Goal: Find specific page/section: Find specific page/section

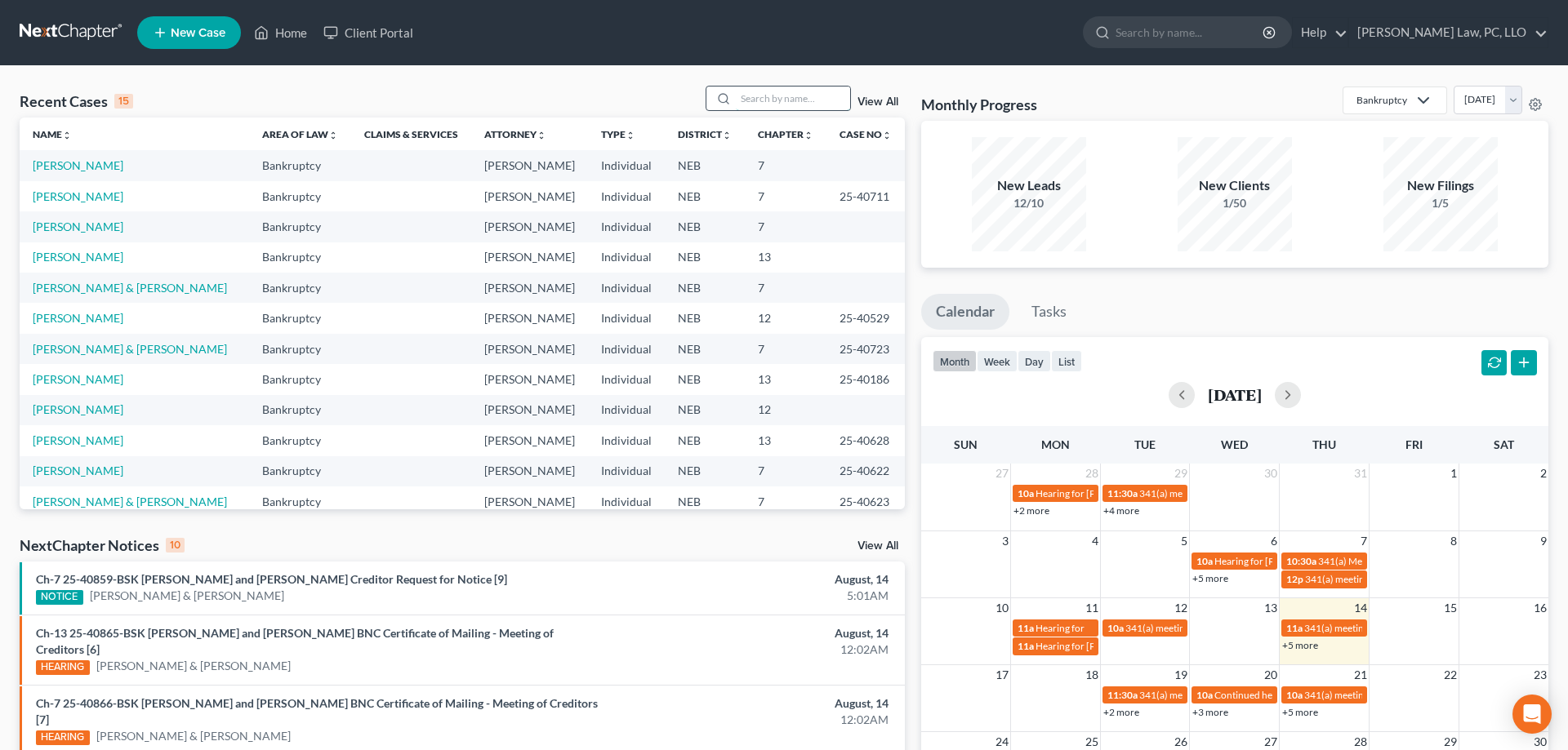
click at [759, 97] on input "search" at bounding box center [792, 98] width 114 height 24
type input "[PERSON_NAME]"
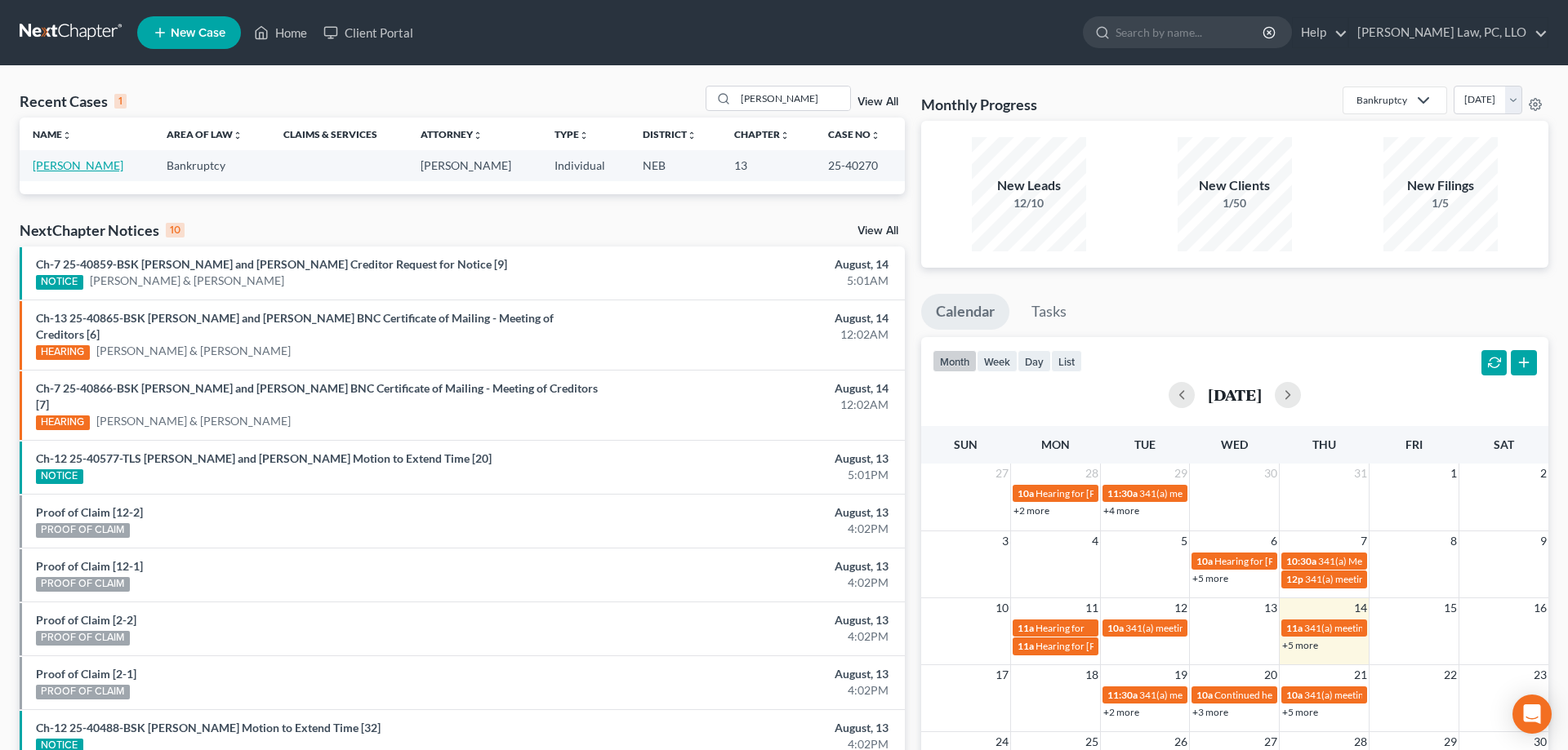
click at [90, 170] on link "[PERSON_NAME]" at bounding box center [78, 165] width 90 height 14
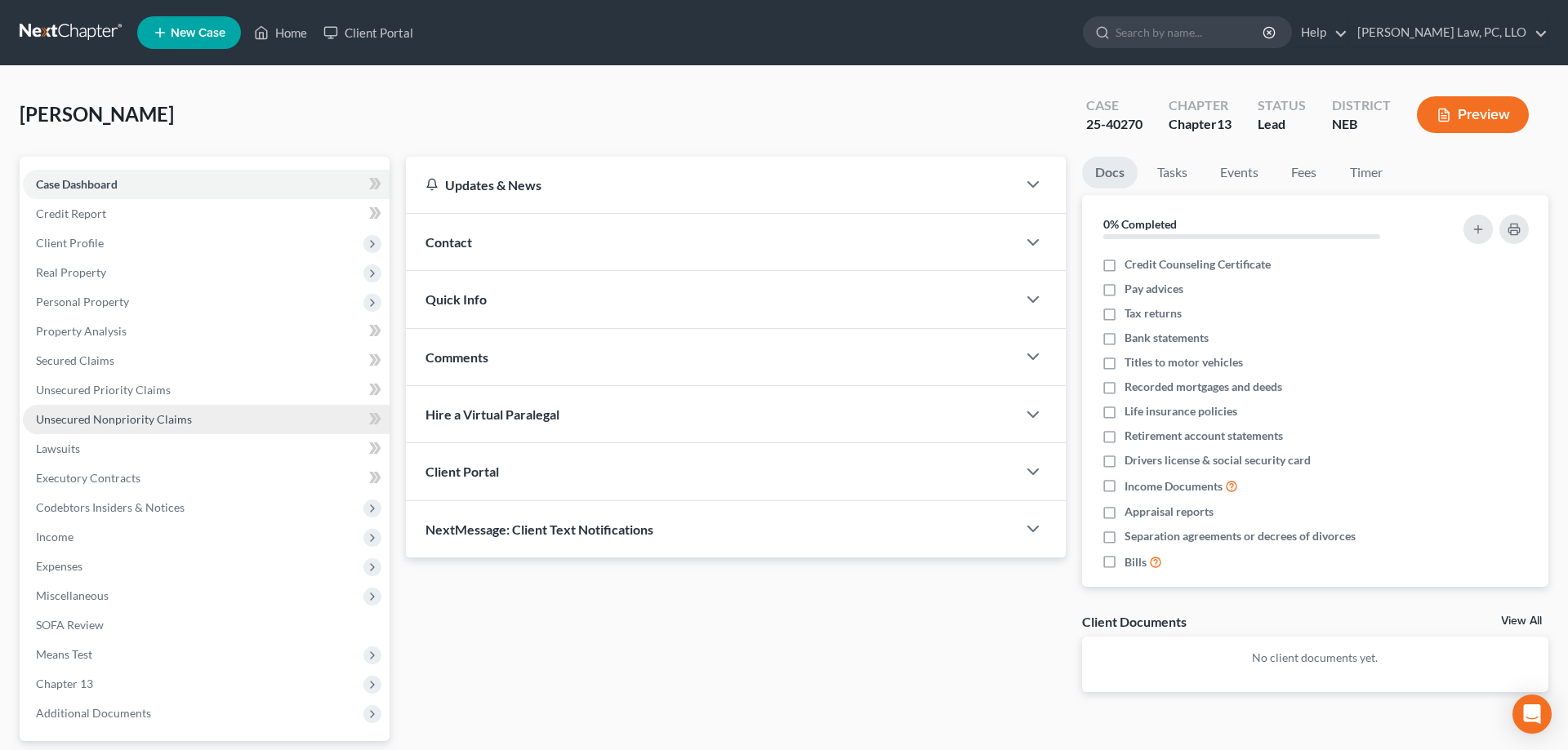
click at [173, 418] on span "Unsecured Nonpriority Claims" at bounding box center [113, 419] width 155 height 14
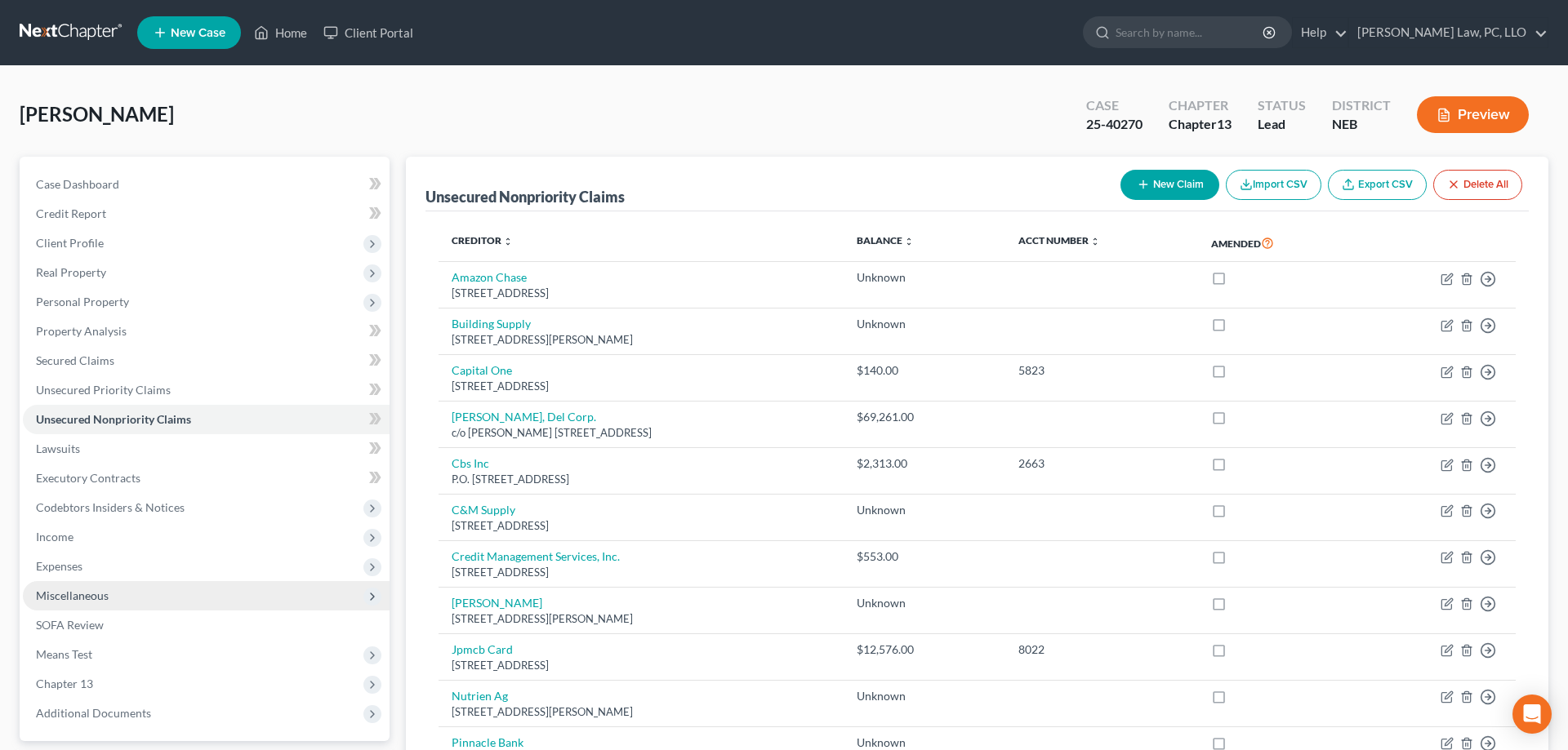
click at [97, 602] on span "Miscellaneous" at bounding box center [72, 595] width 73 height 14
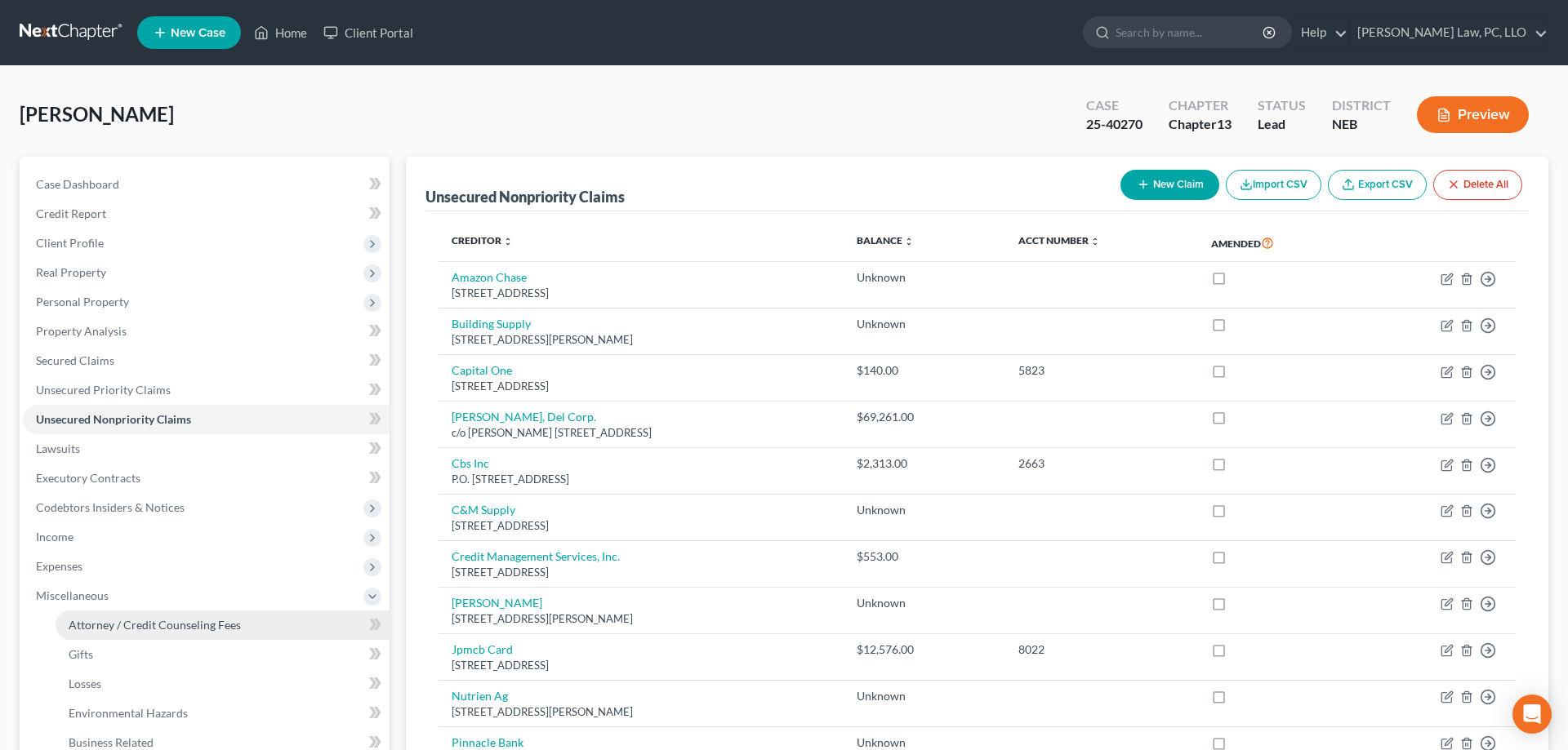
click at [155, 622] on span "Attorney / Credit Counseling Fees" at bounding box center [155, 625] width 172 height 14
select select "1"
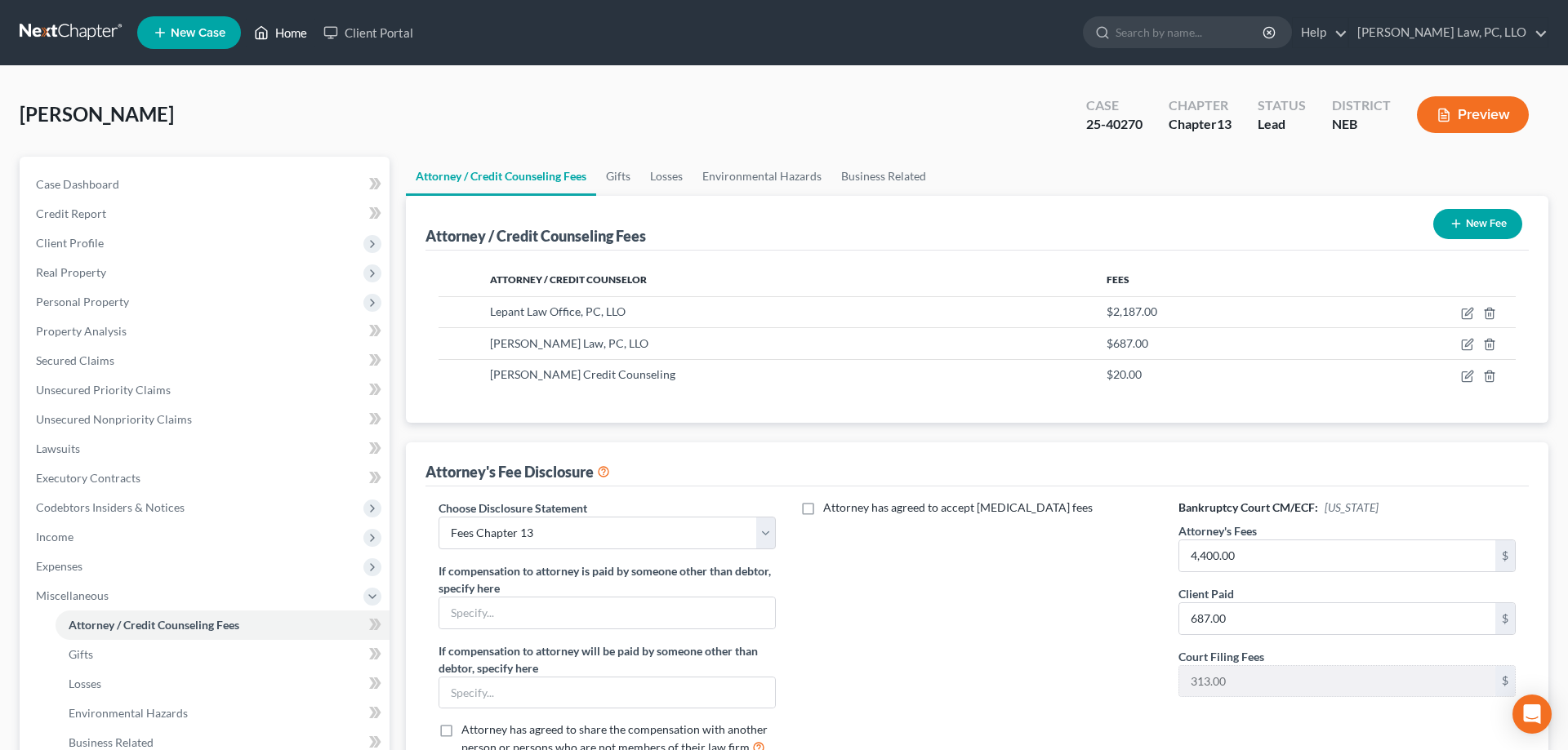
click at [251, 34] on link "Home" at bounding box center [281, 32] width 70 height 29
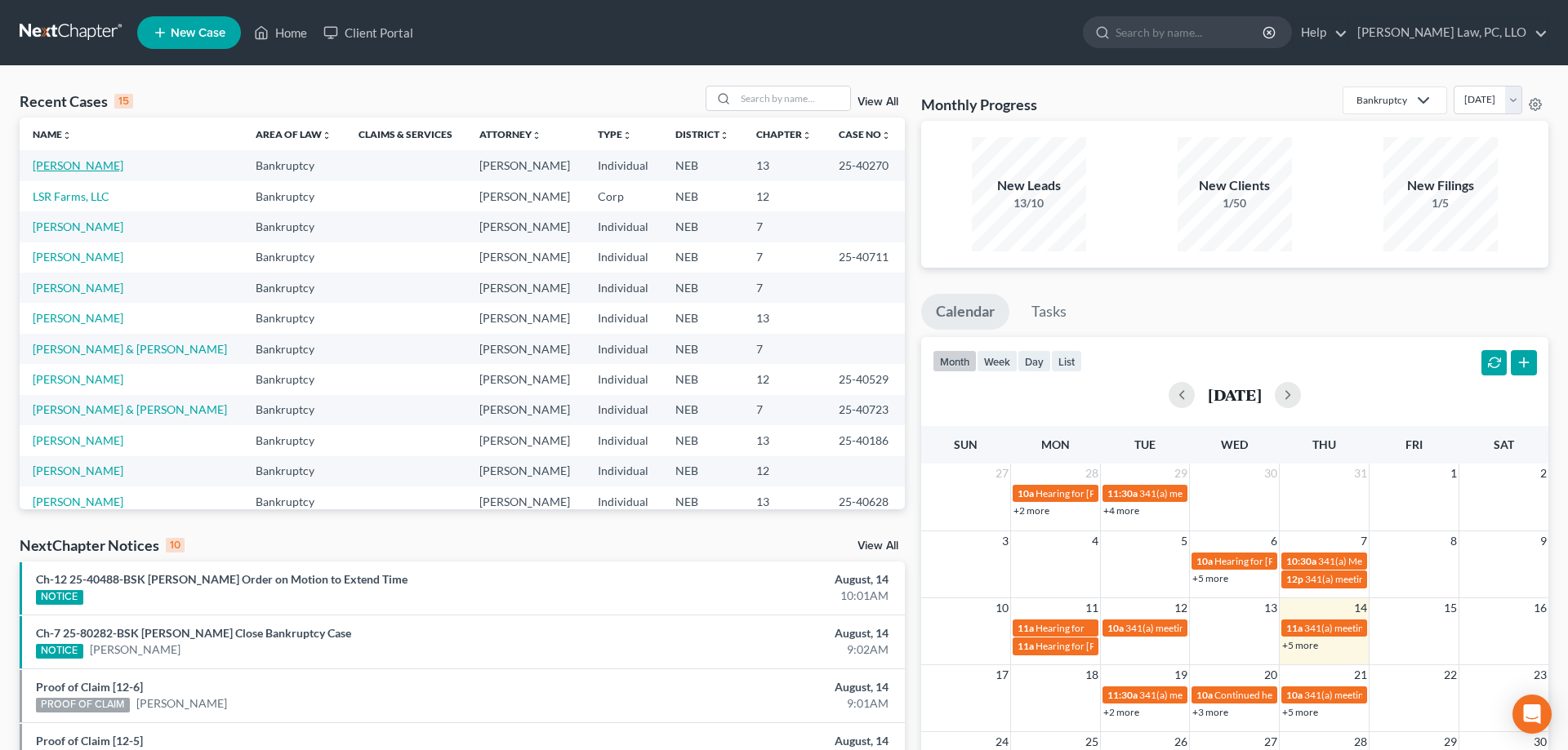
click at [83, 162] on link "[PERSON_NAME]" at bounding box center [78, 165] width 90 height 14
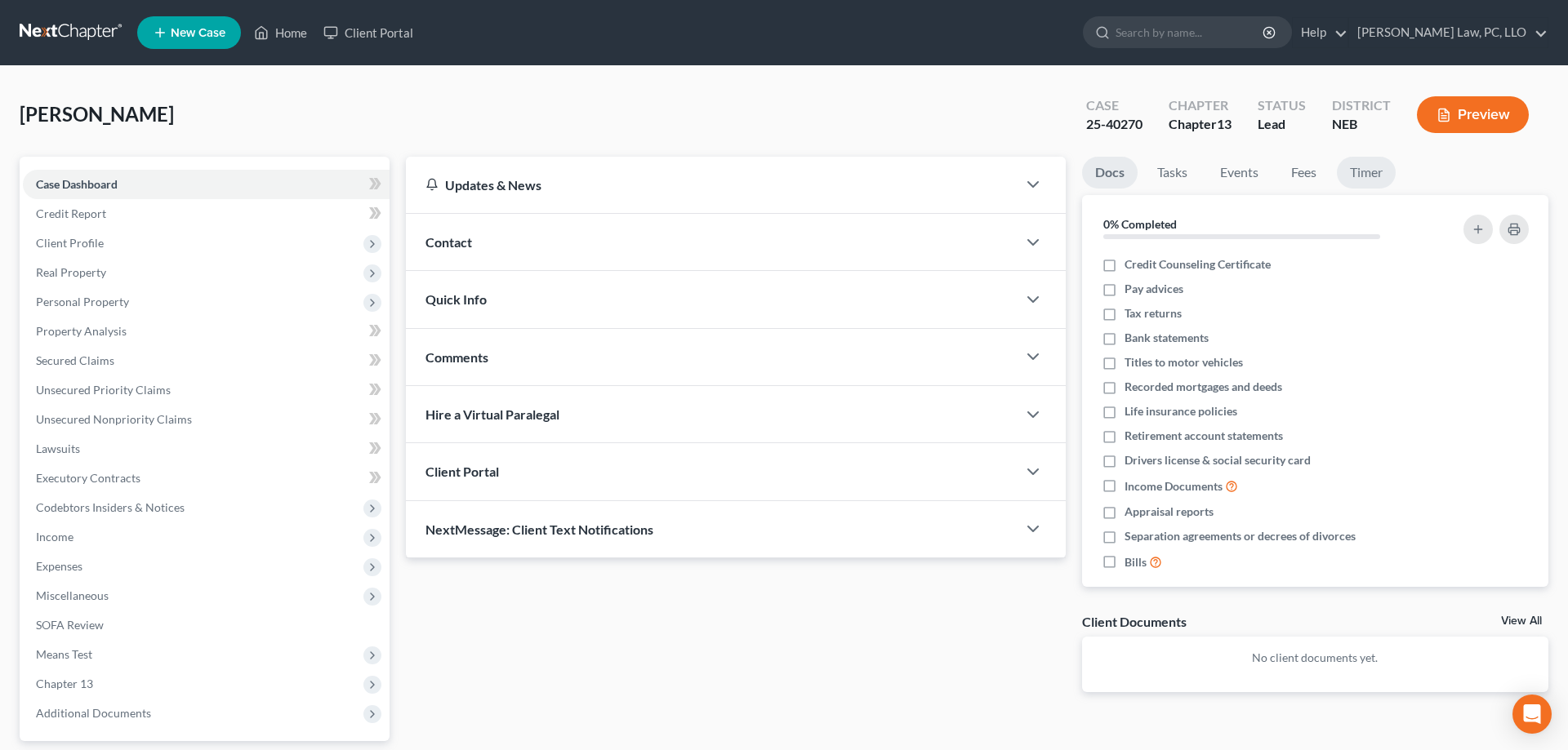
click at [1365, 168] on link "Timer" at bounding box center [1365, 172] width 58 height 32
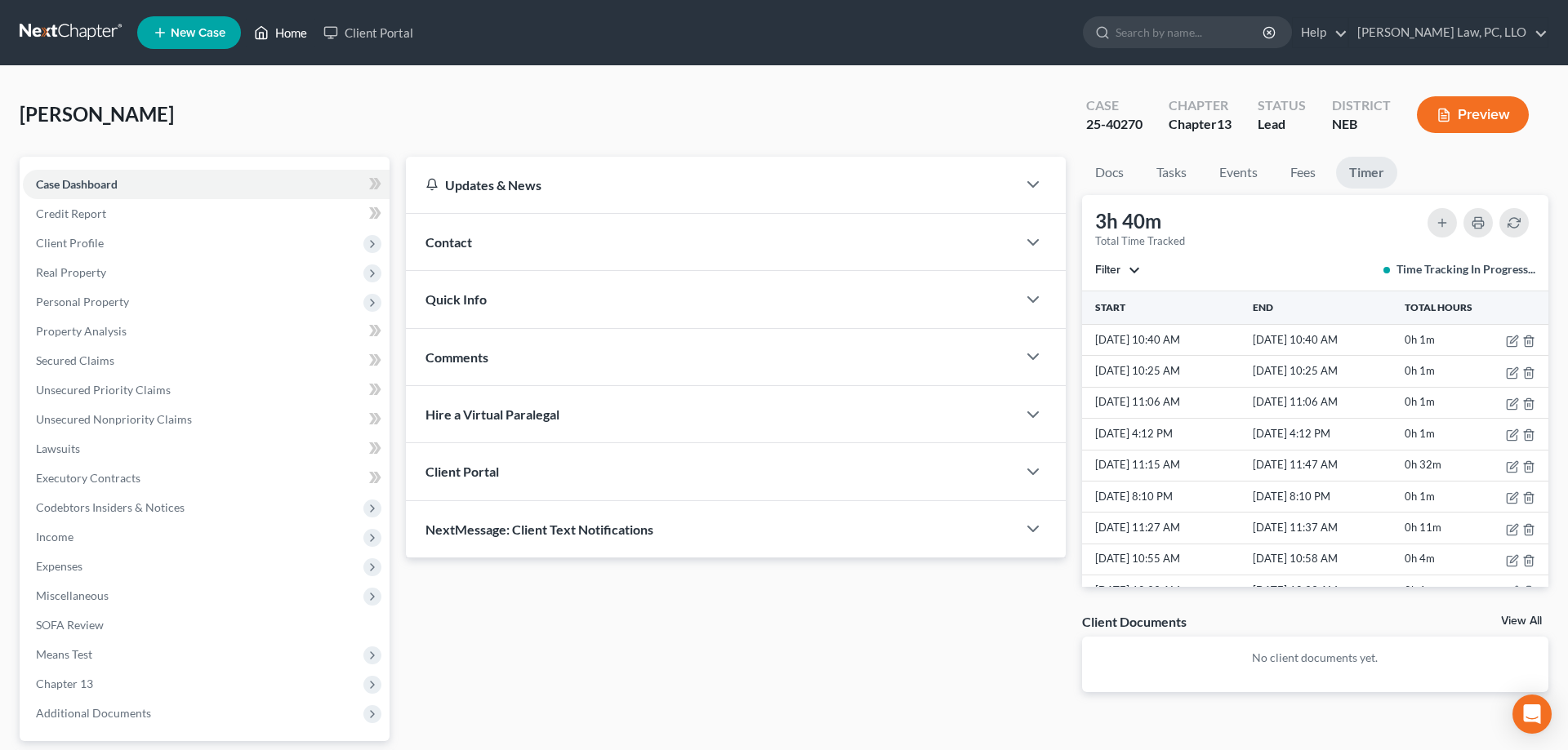
click at [290, 27] on link "Home" at bounding box center [281, 32] width 70 height 29
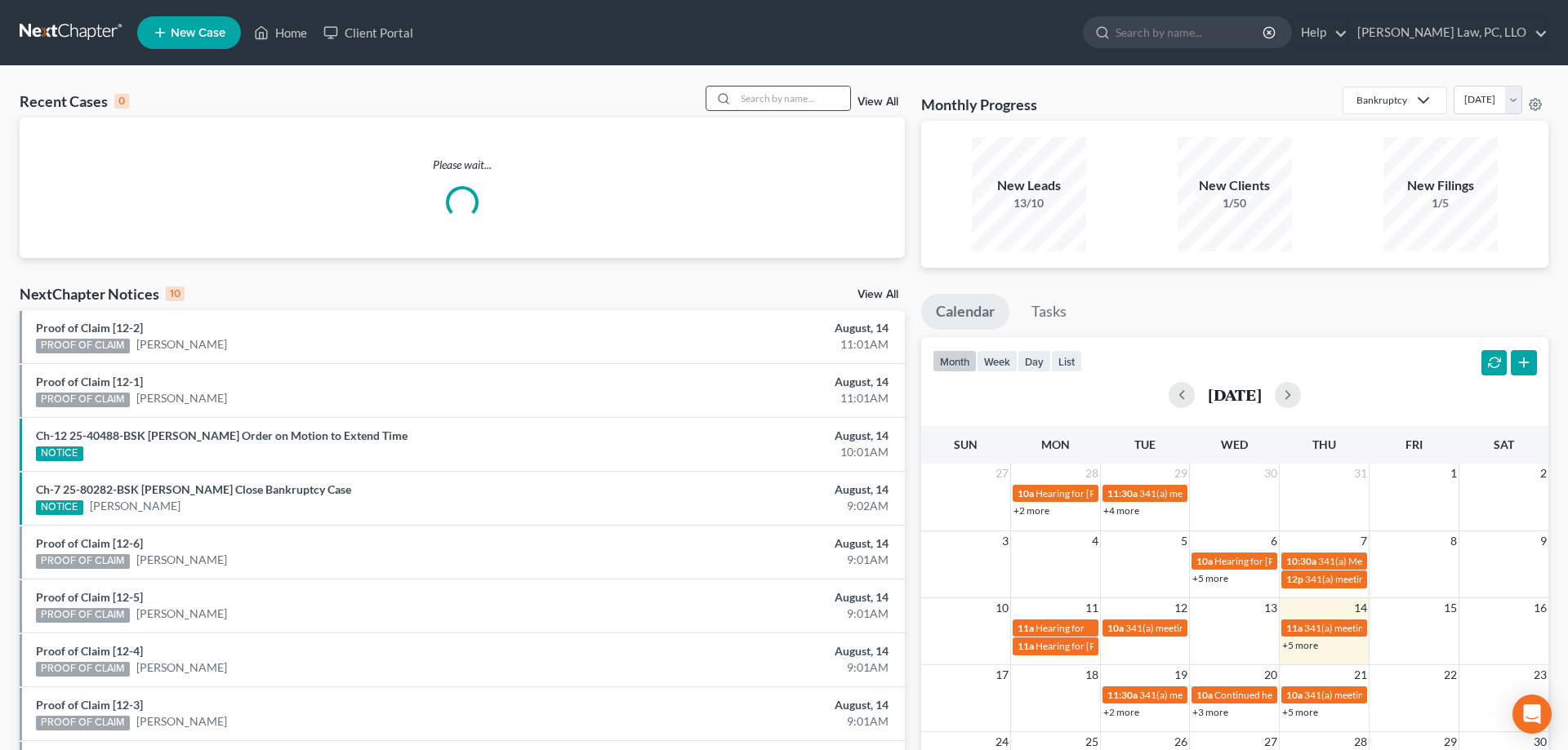
click at [741, 95] on input "search" at bounding box center [792, 98] width 114 height 24
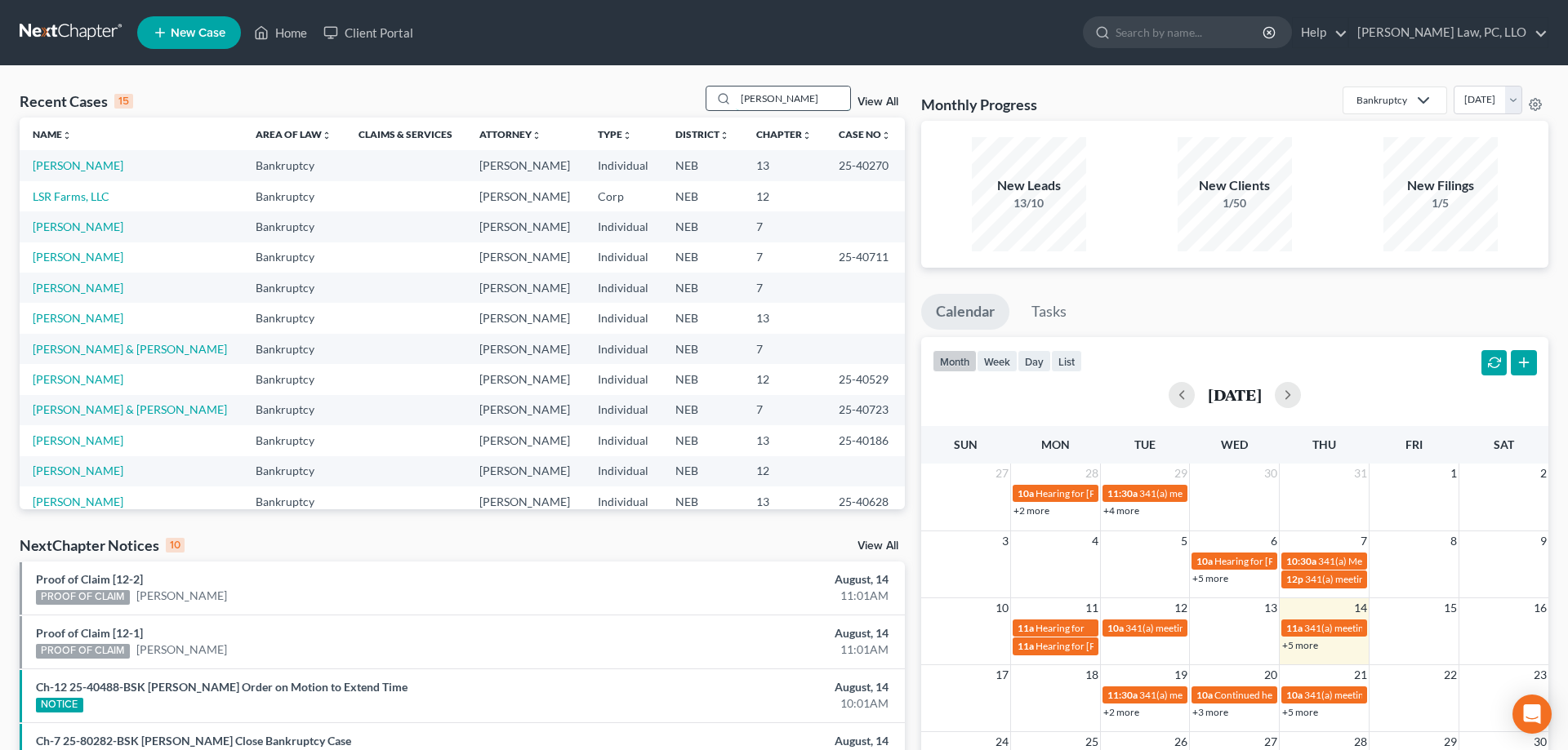
type input "[PERSON_NAME]"
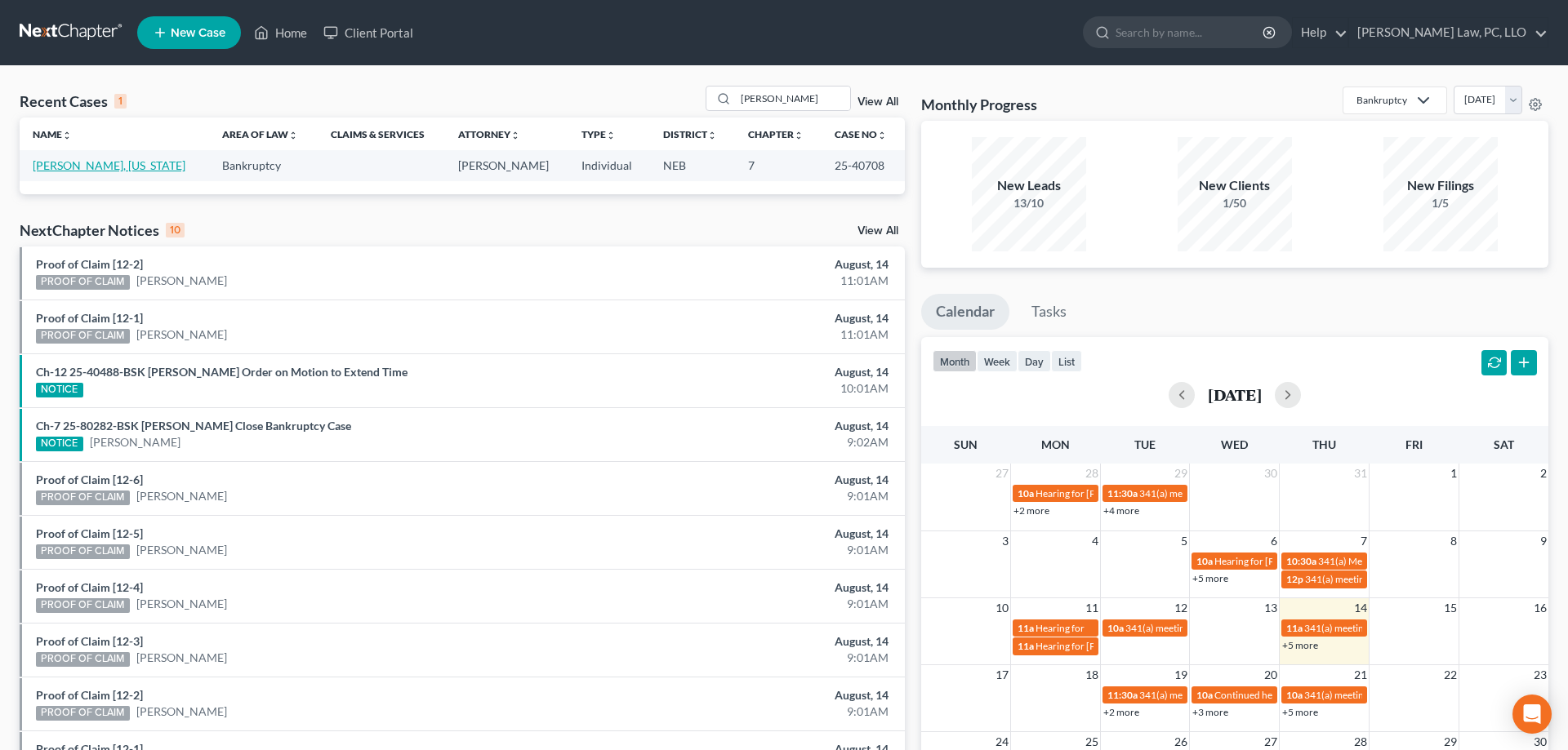
click at [81, 167] on link "[PERSON_NAME], [US_STATE]" at bounding box center [109, 165] width 153 height 14
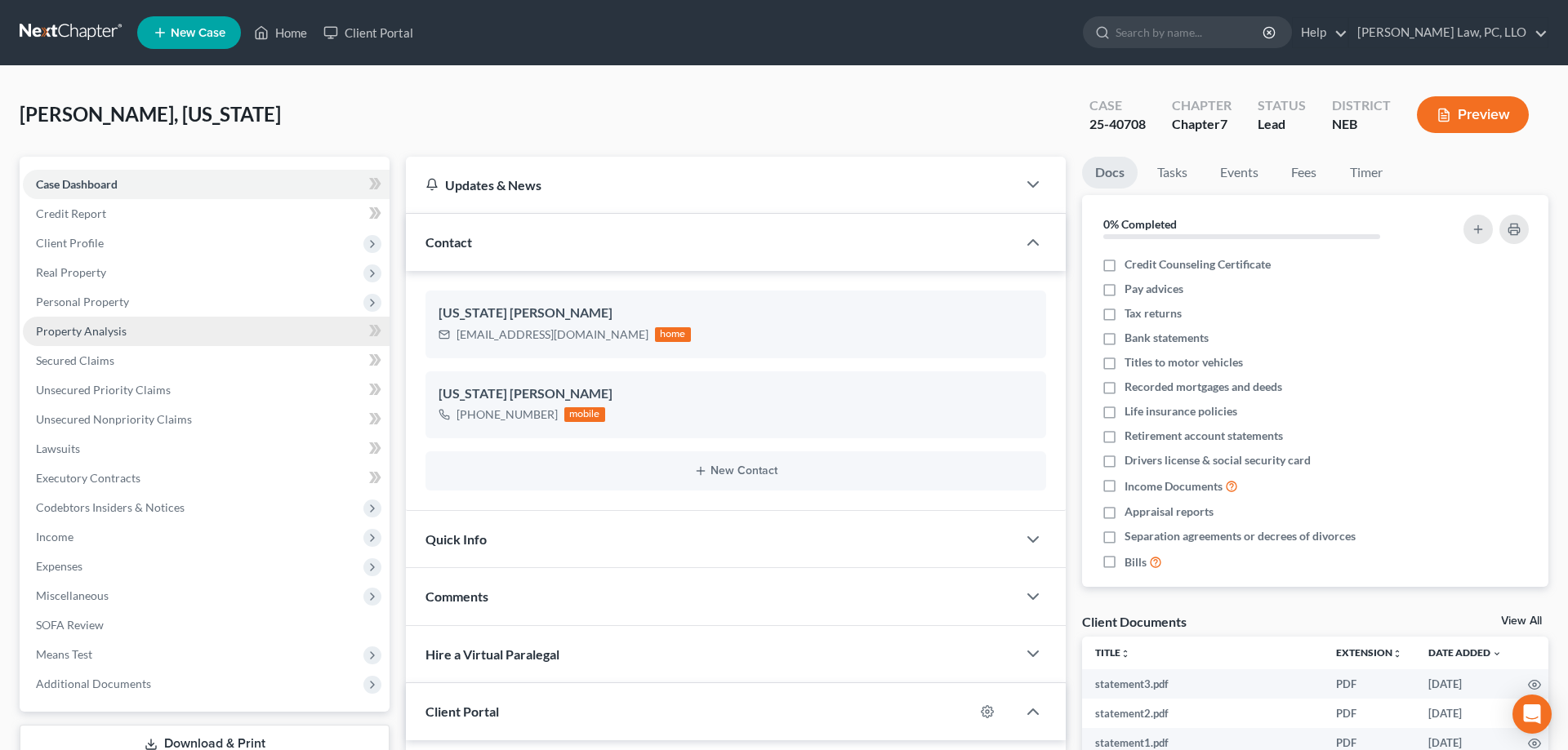
click at [111, 336] on span "Property Analysis" at bounding box center [81, 331] width 90 height 14
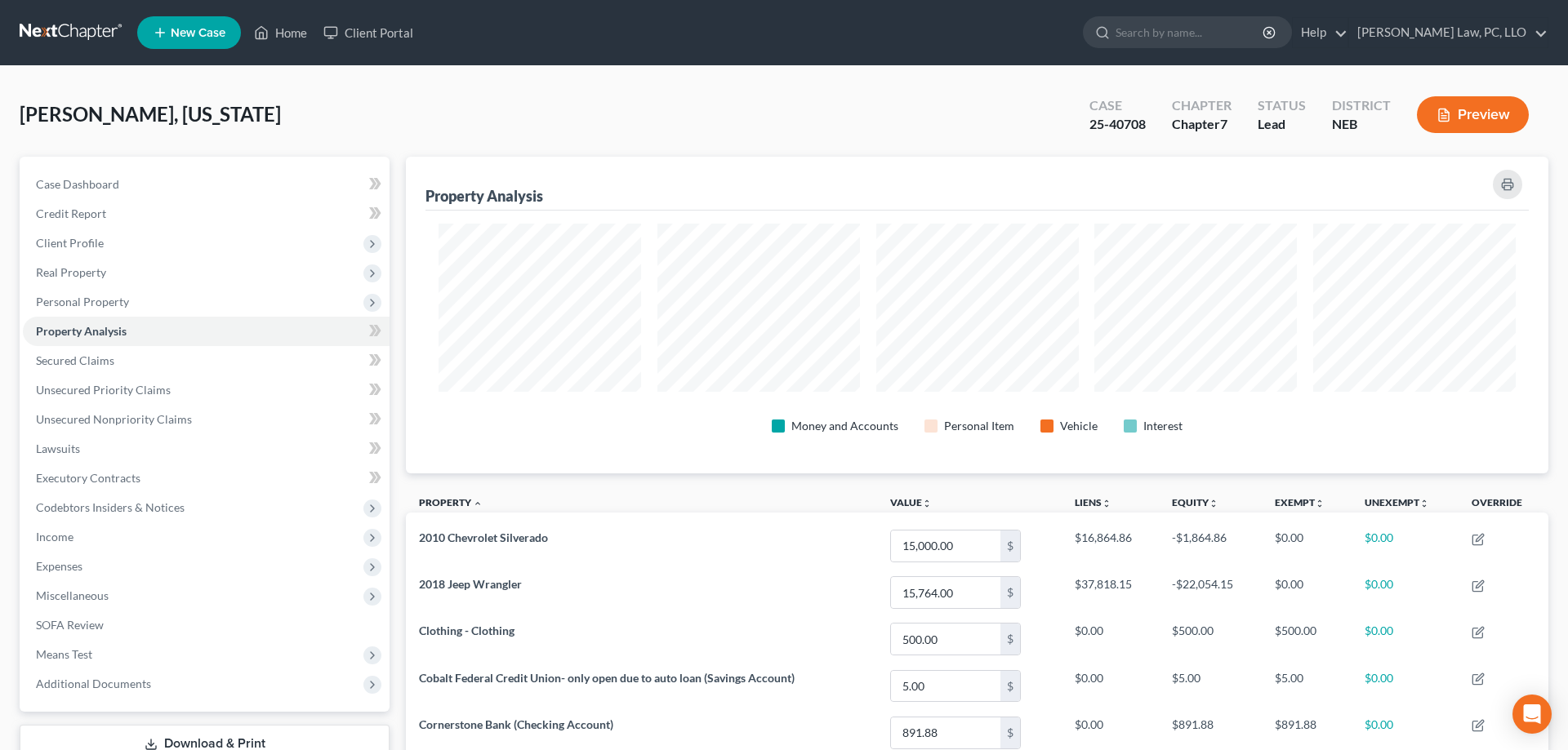
scroll to position [317, 1142]
click at [272, 39] on link "Home" at bounding box center [281, 32] width 70 height 29
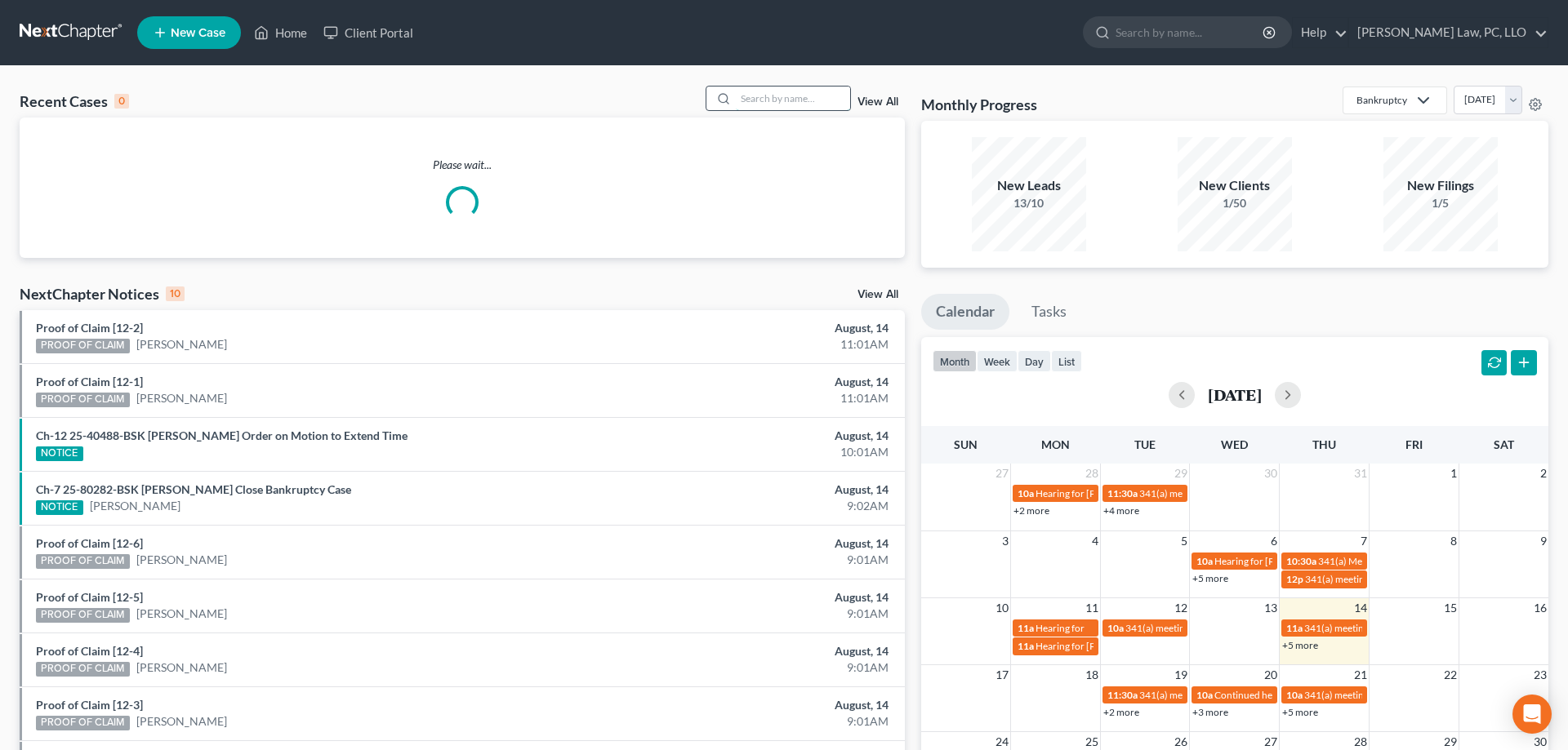
click at [758, 89] on input "search" at bounding box center [792, 98] width 114 height 24
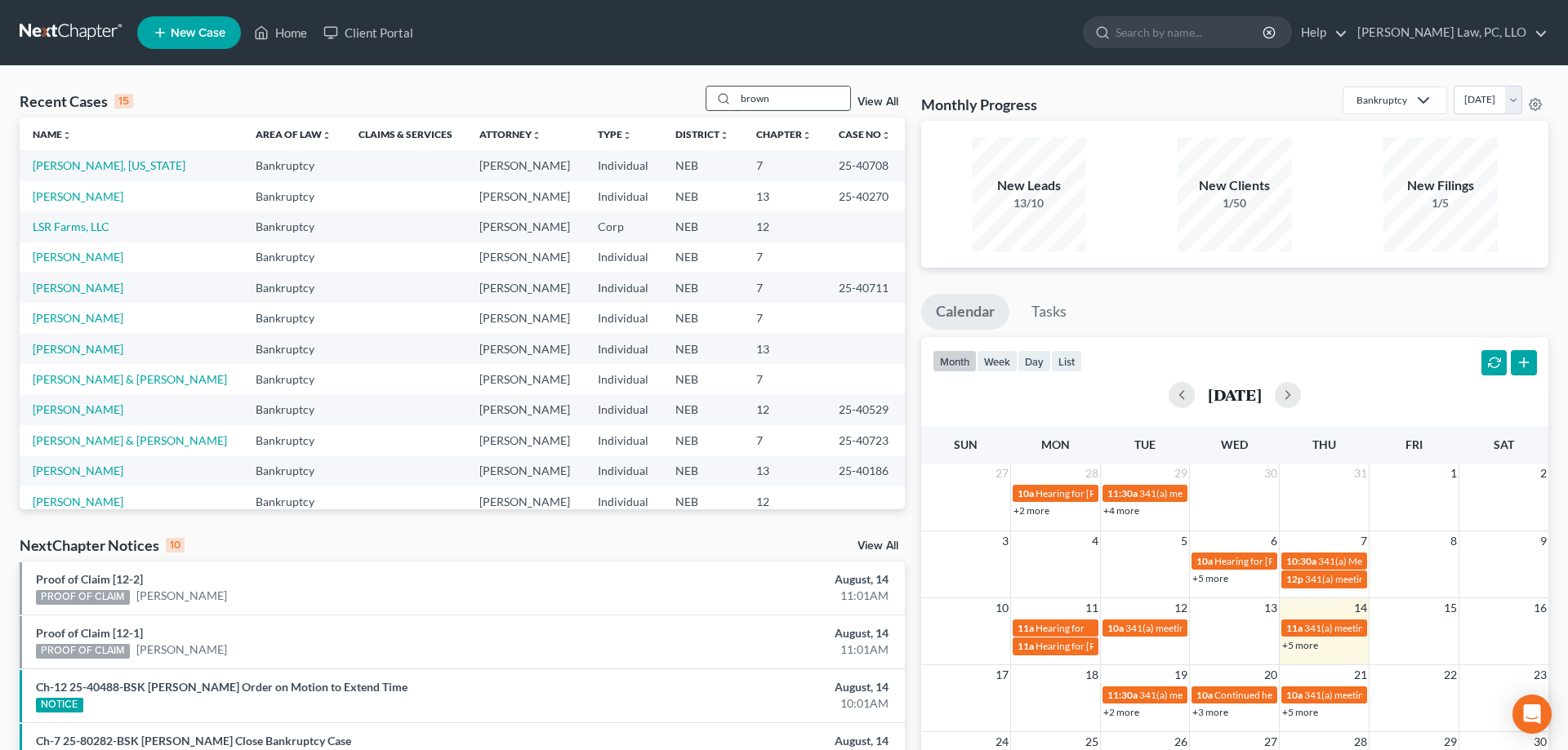
type input "brown"
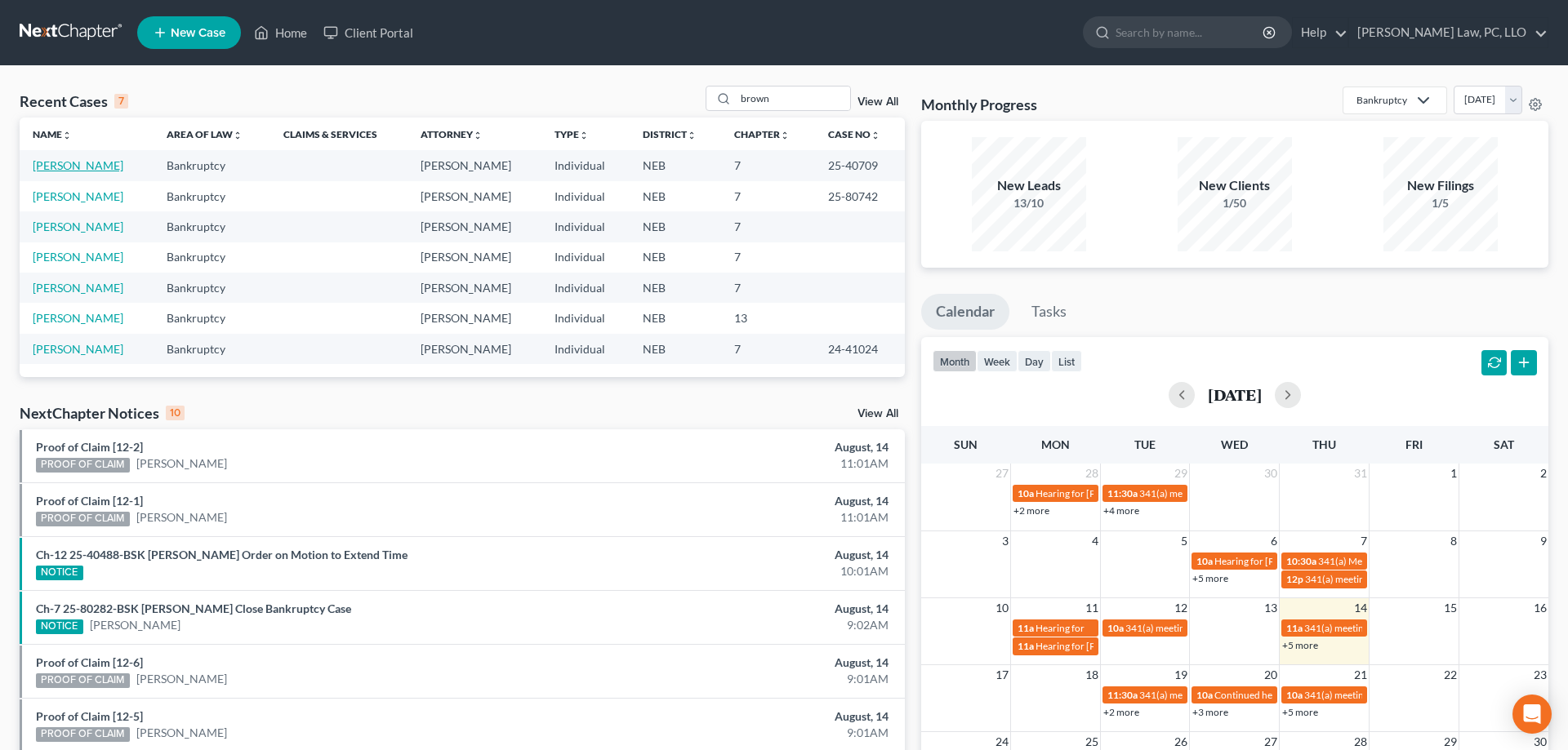
click at [76, 163] on link "[PERSON_NAME]" at bounding box center [78, 165] width 90 height 14
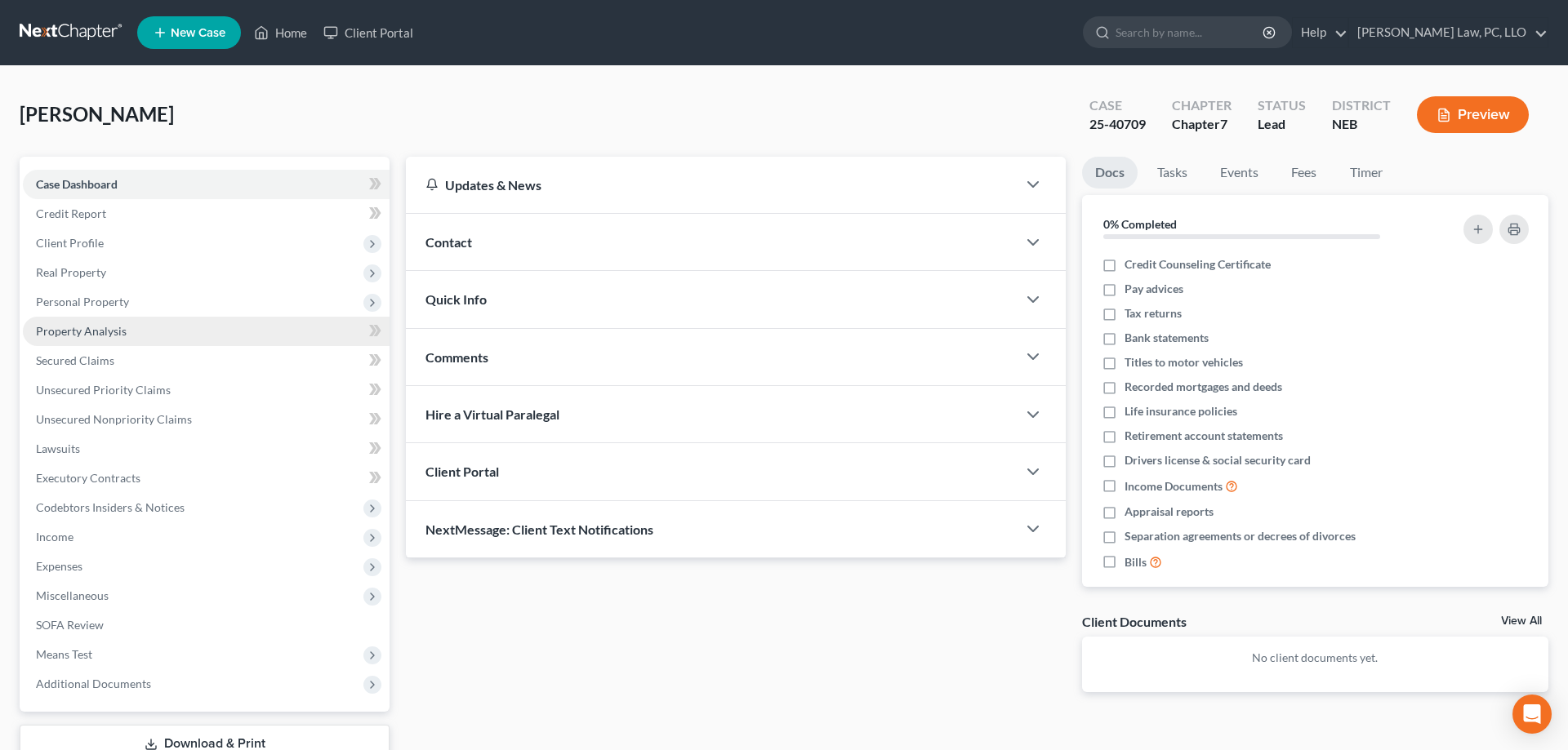
click at [139, 341] on link "Property Analysis" at bounding box center [205, 331] width 367 height 29
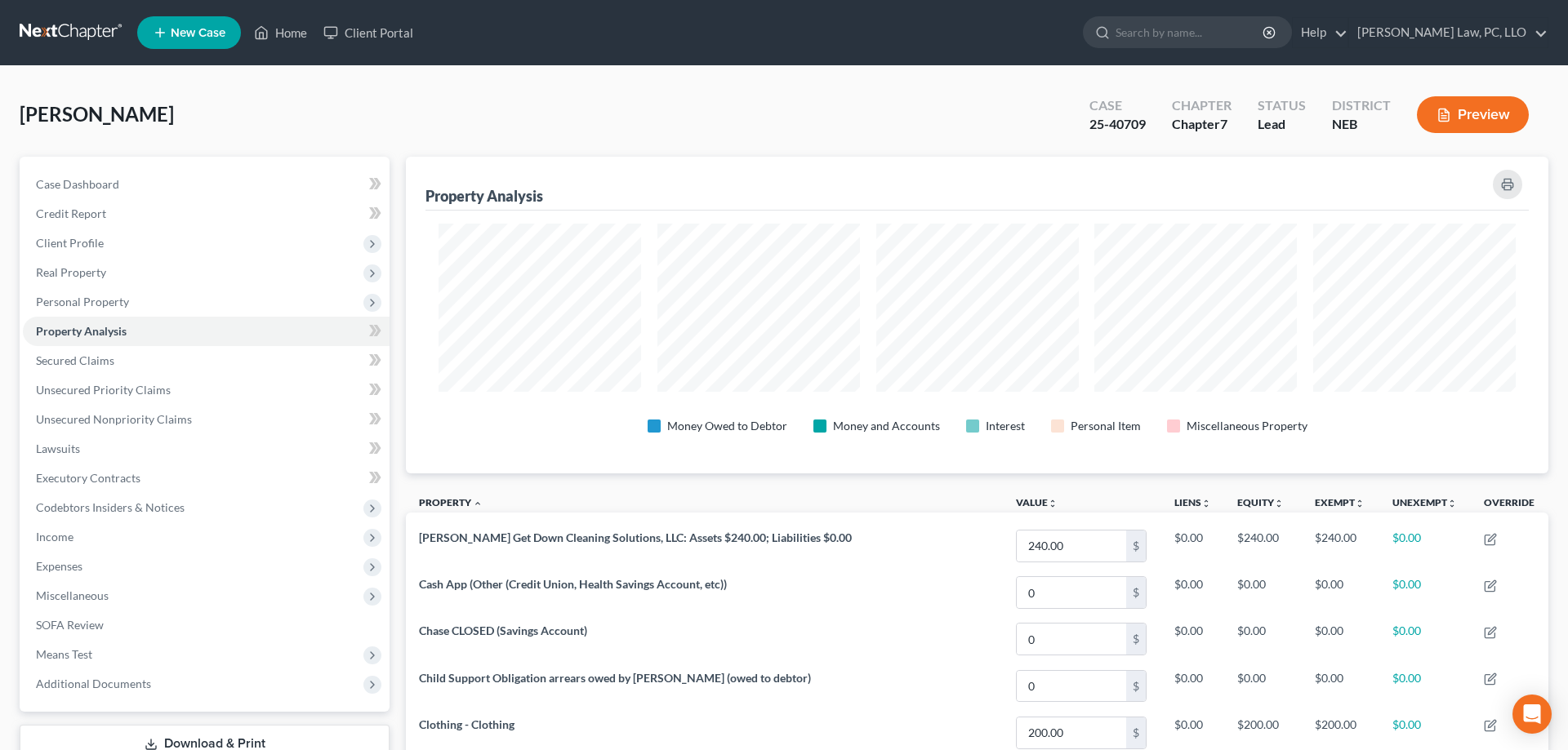
scroll to position [317, 1142]
click at [257, 24] on icon at bounding box center [261, 32] width 15 height 20
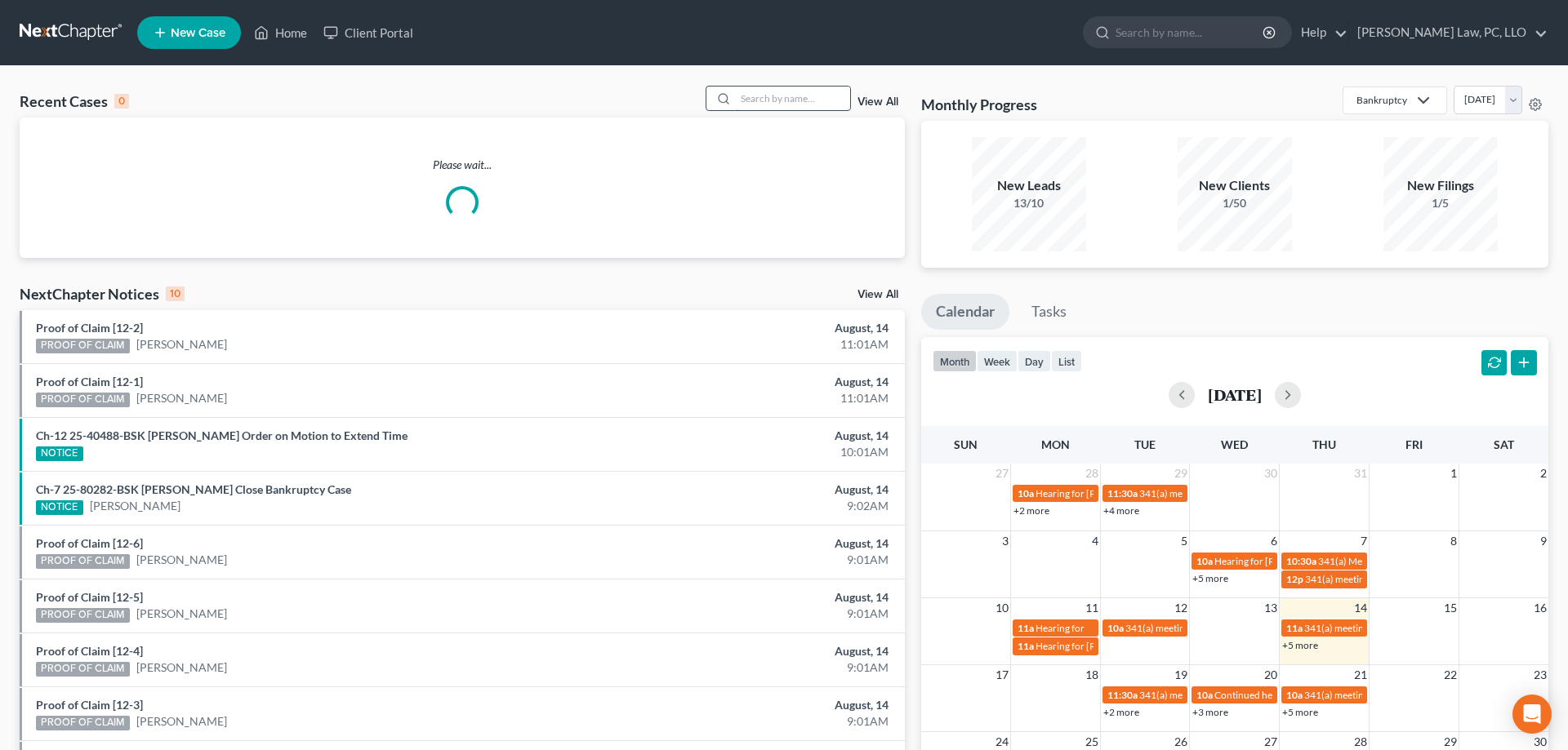
click at [795, 107] on input "search" at bounding box center [792, 98] width 114 height 24
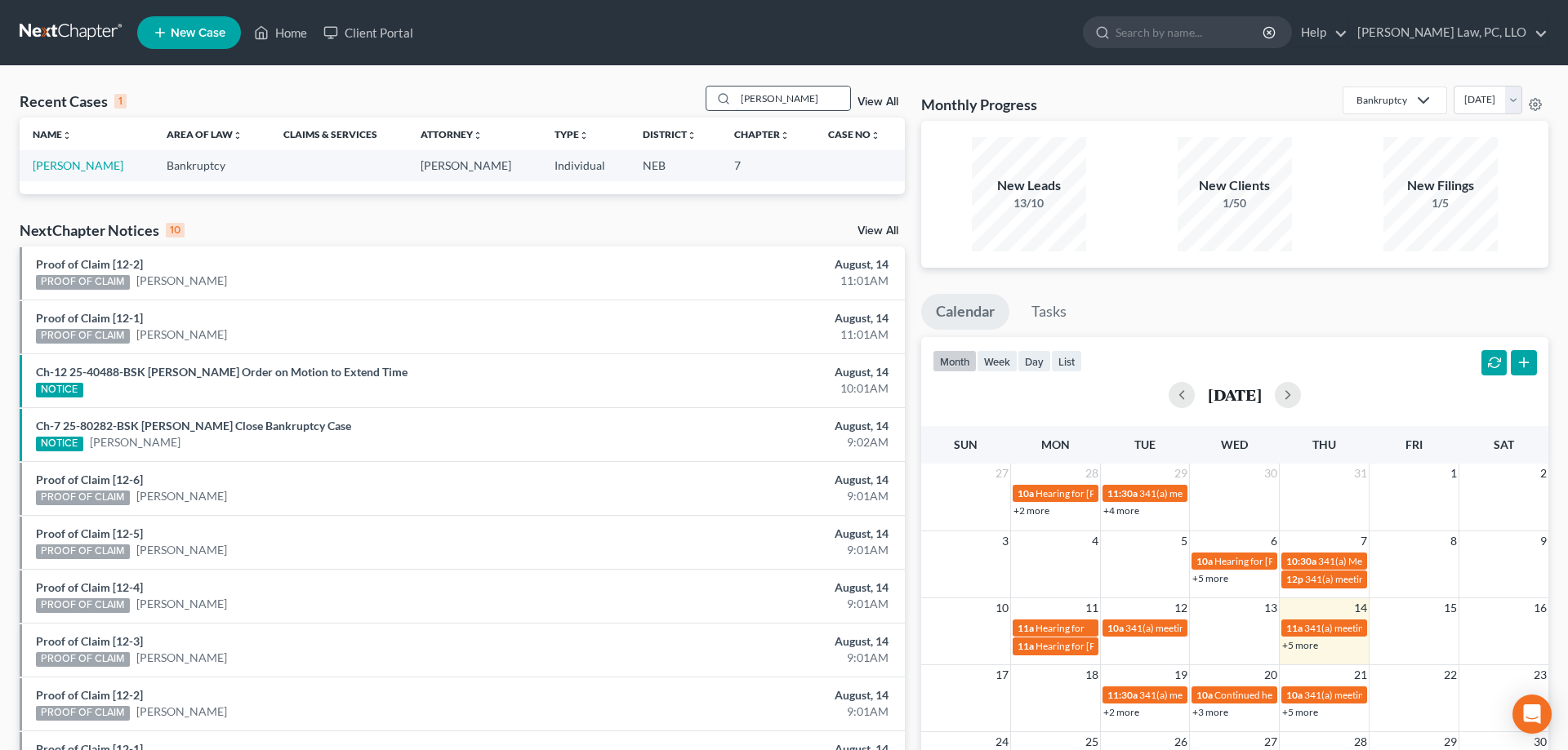
type input "[PERSON_NAME]"
click at [89, 172] on link "[PERSON_NAME]" at bounding box center [78, 165] width 90 height 14
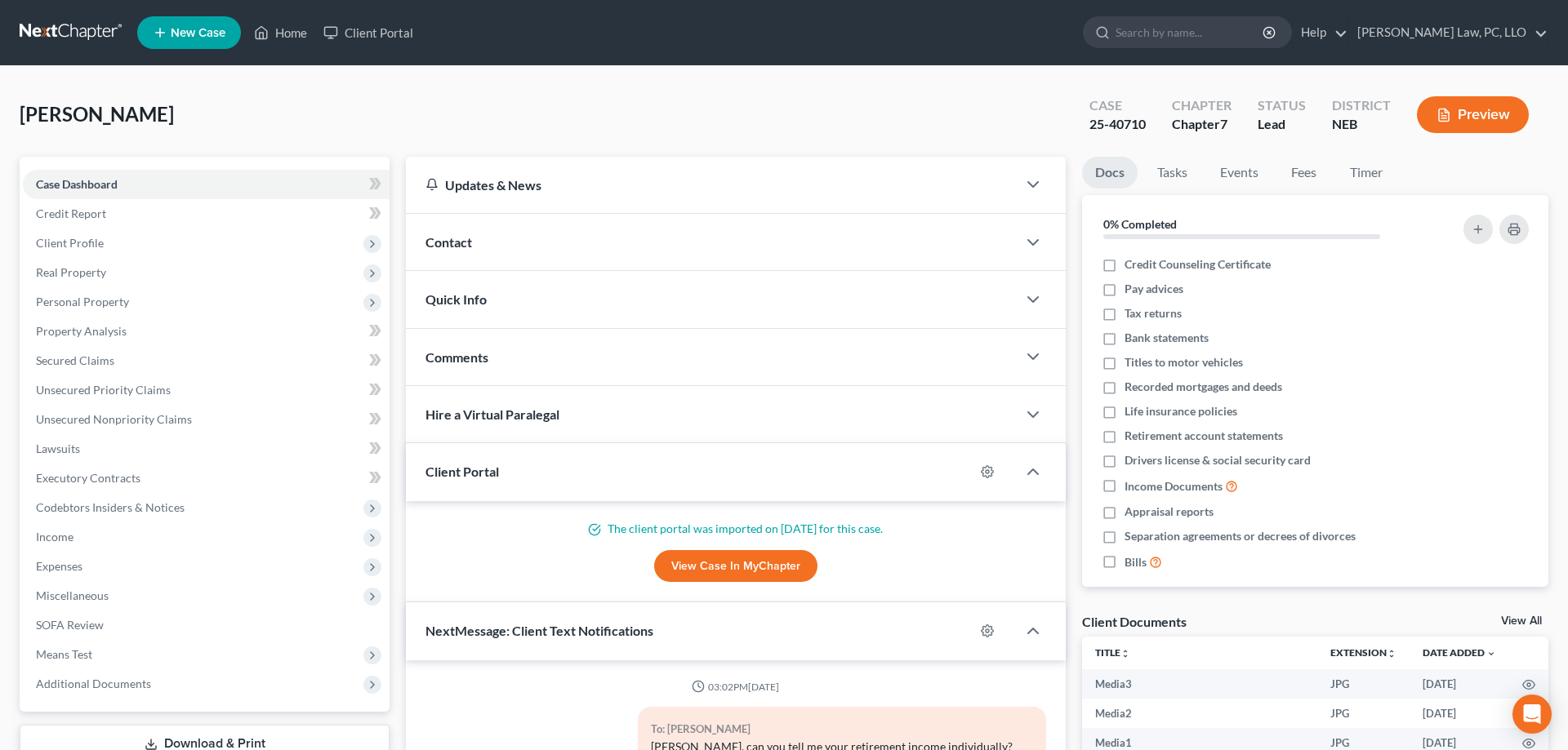
scroll to position [5507, 0]
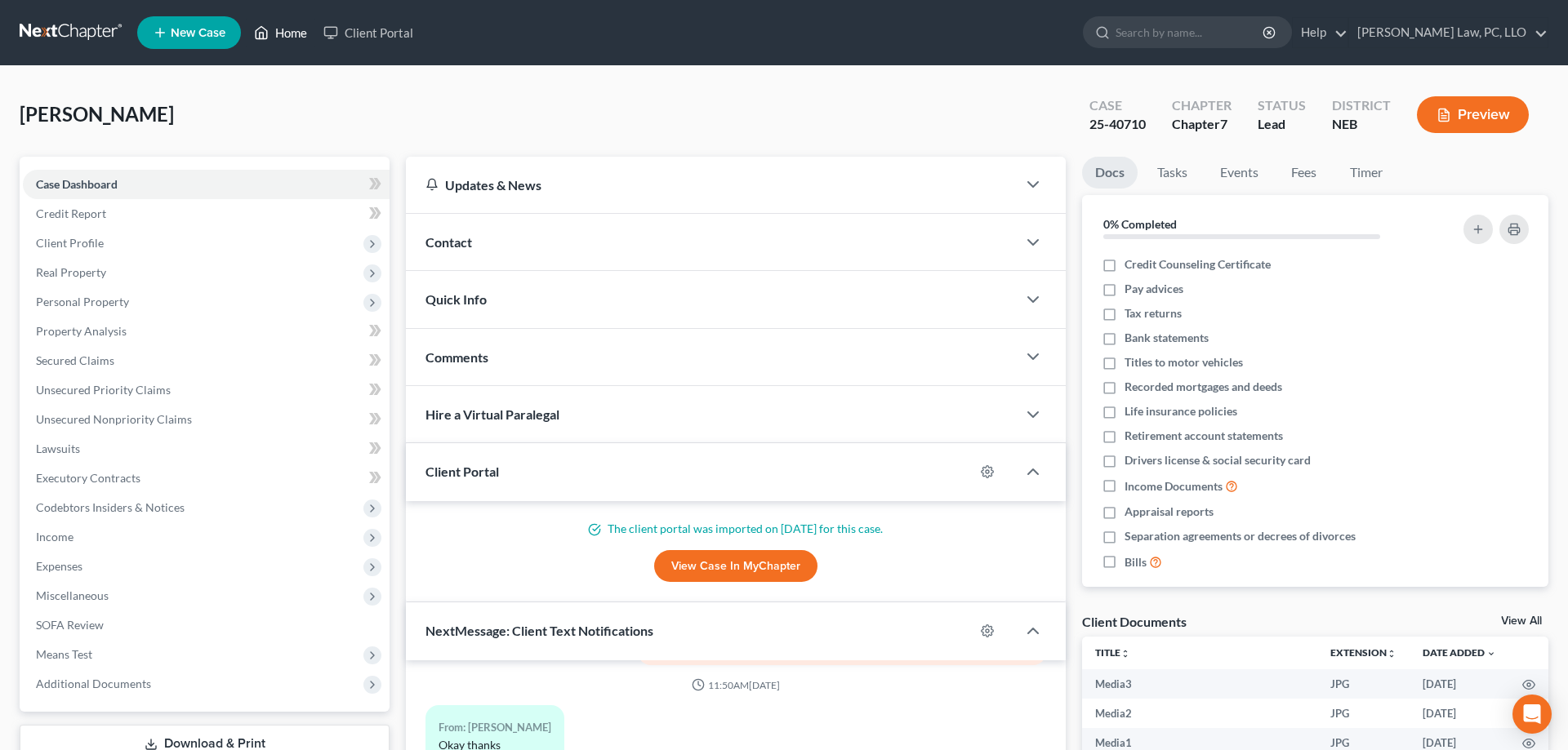
click at [295, 37] on link "Home" at bounding box center [281, 32] width 70 height 29
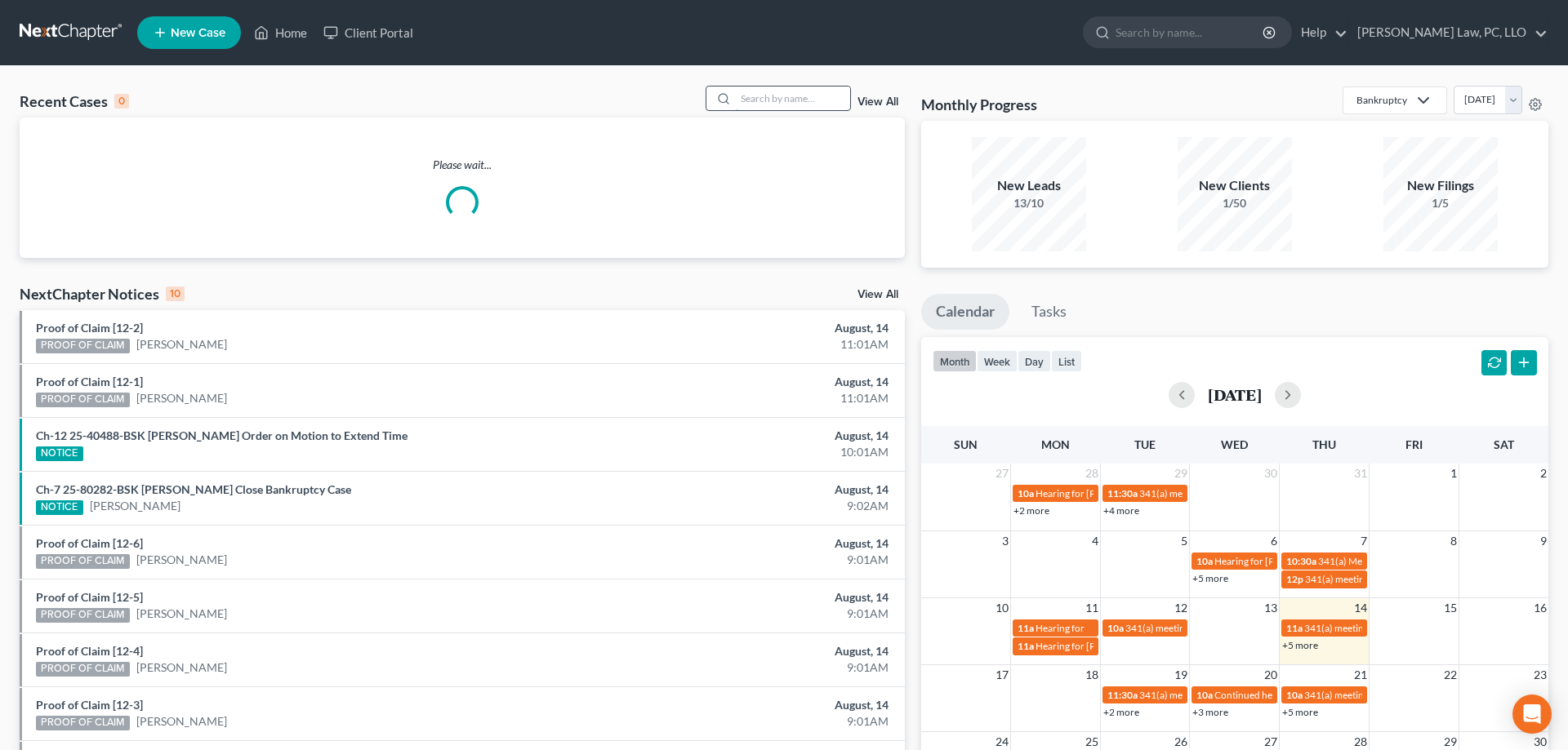
click at [737, 92] on input "search" at bounding box center [792, 98] width 114 height 24
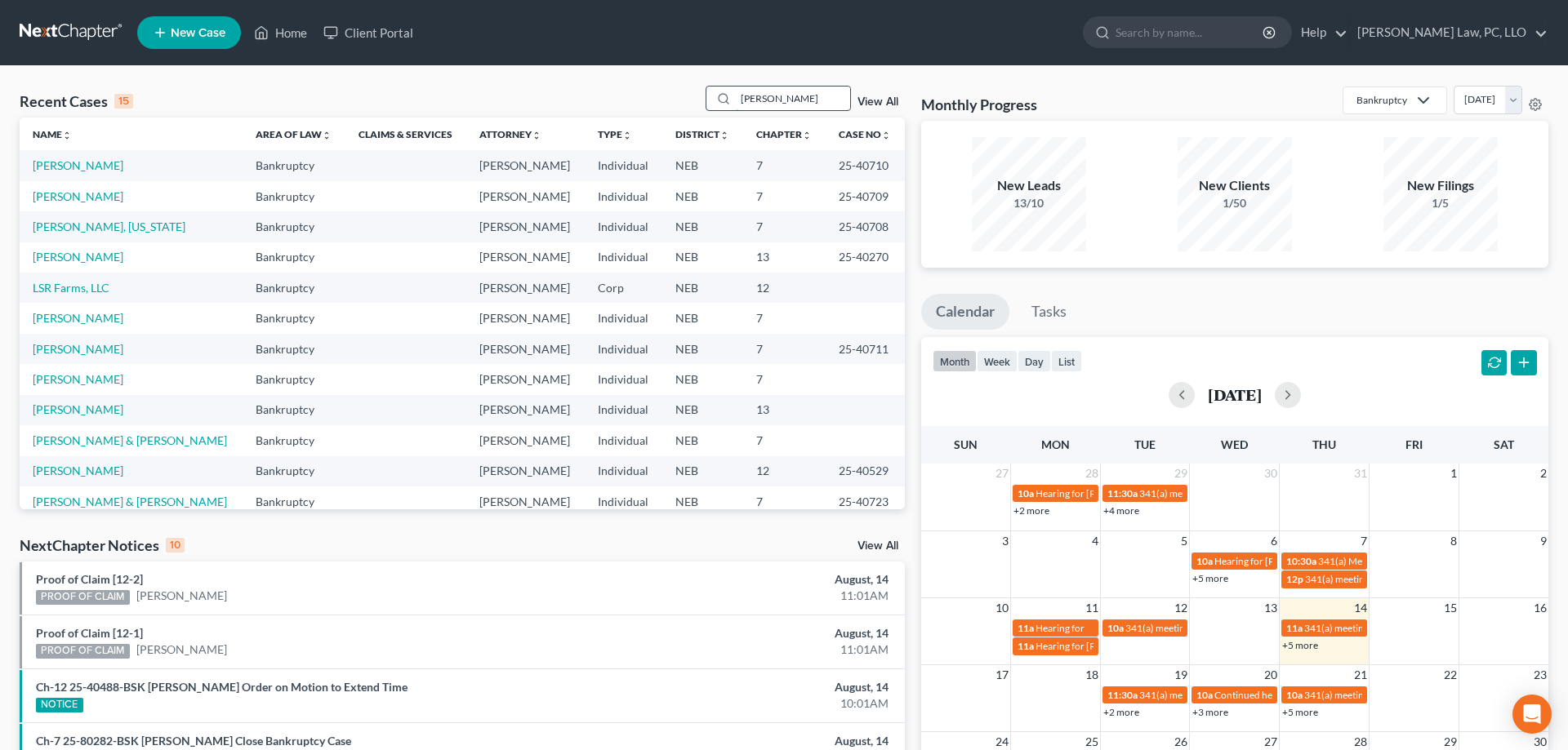
type input "[PERSON_NAME]"
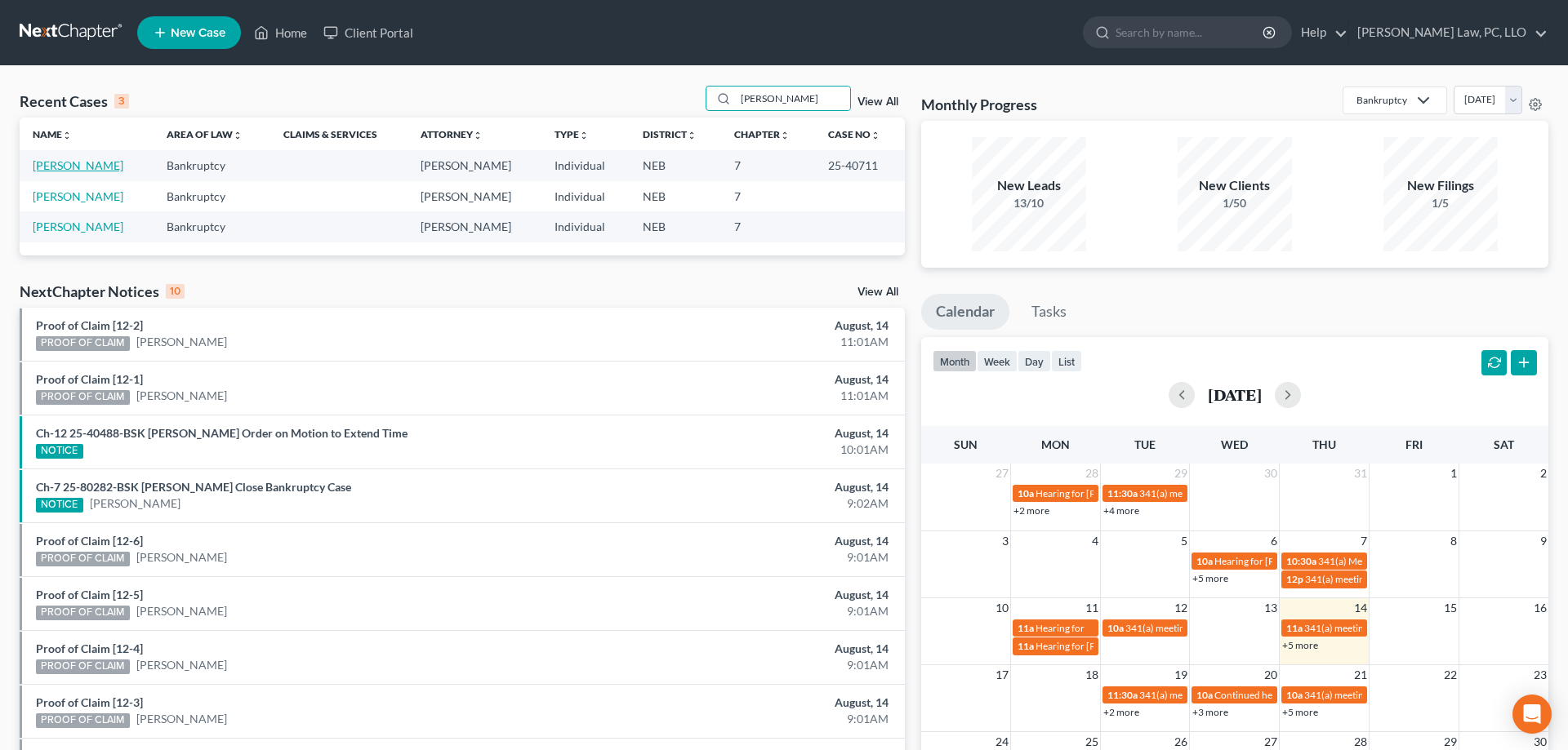
click at [46, 159] on link "[PERSON_NAME]" at bounding box center [78, 165] width 90 height 14
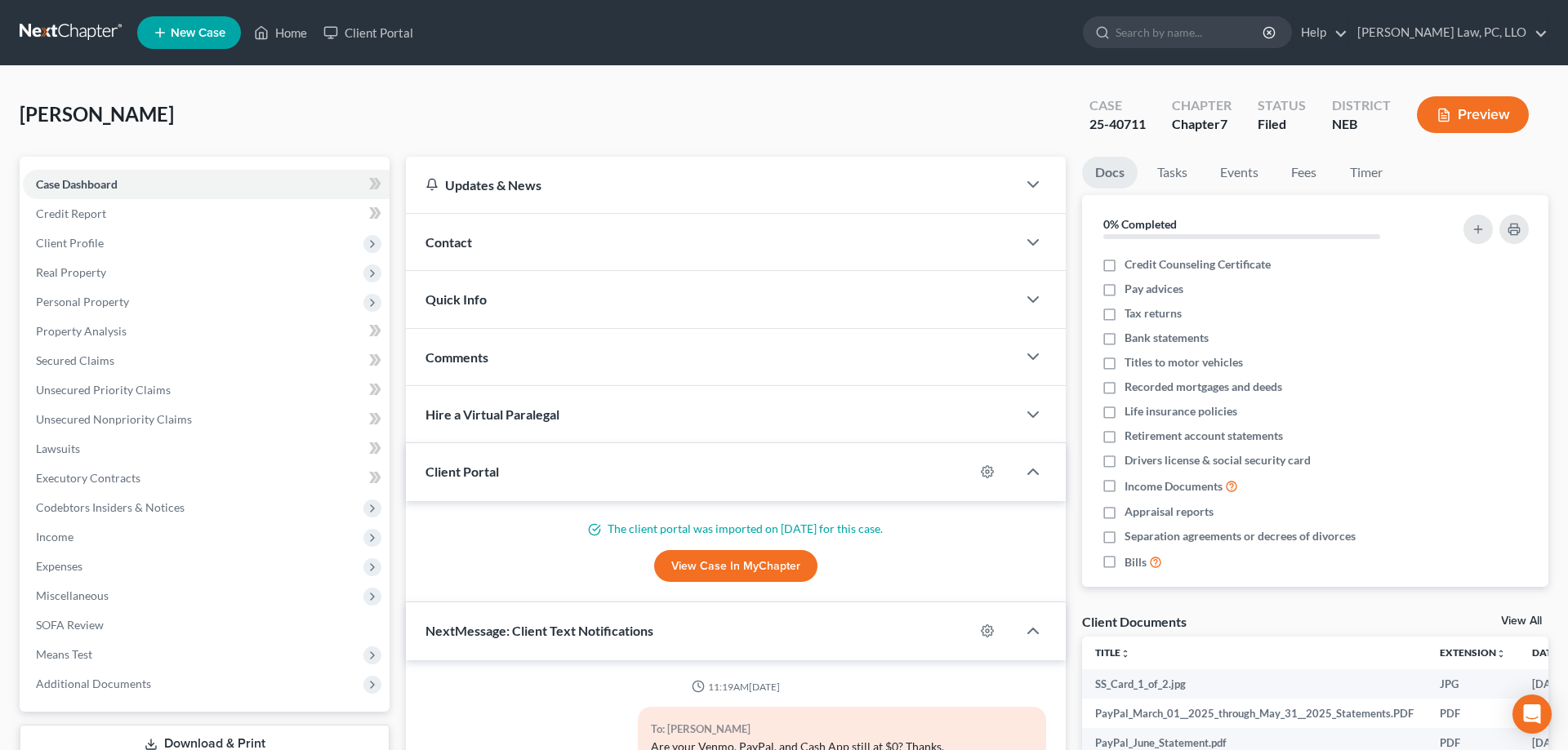
scroll to position [199, 0]
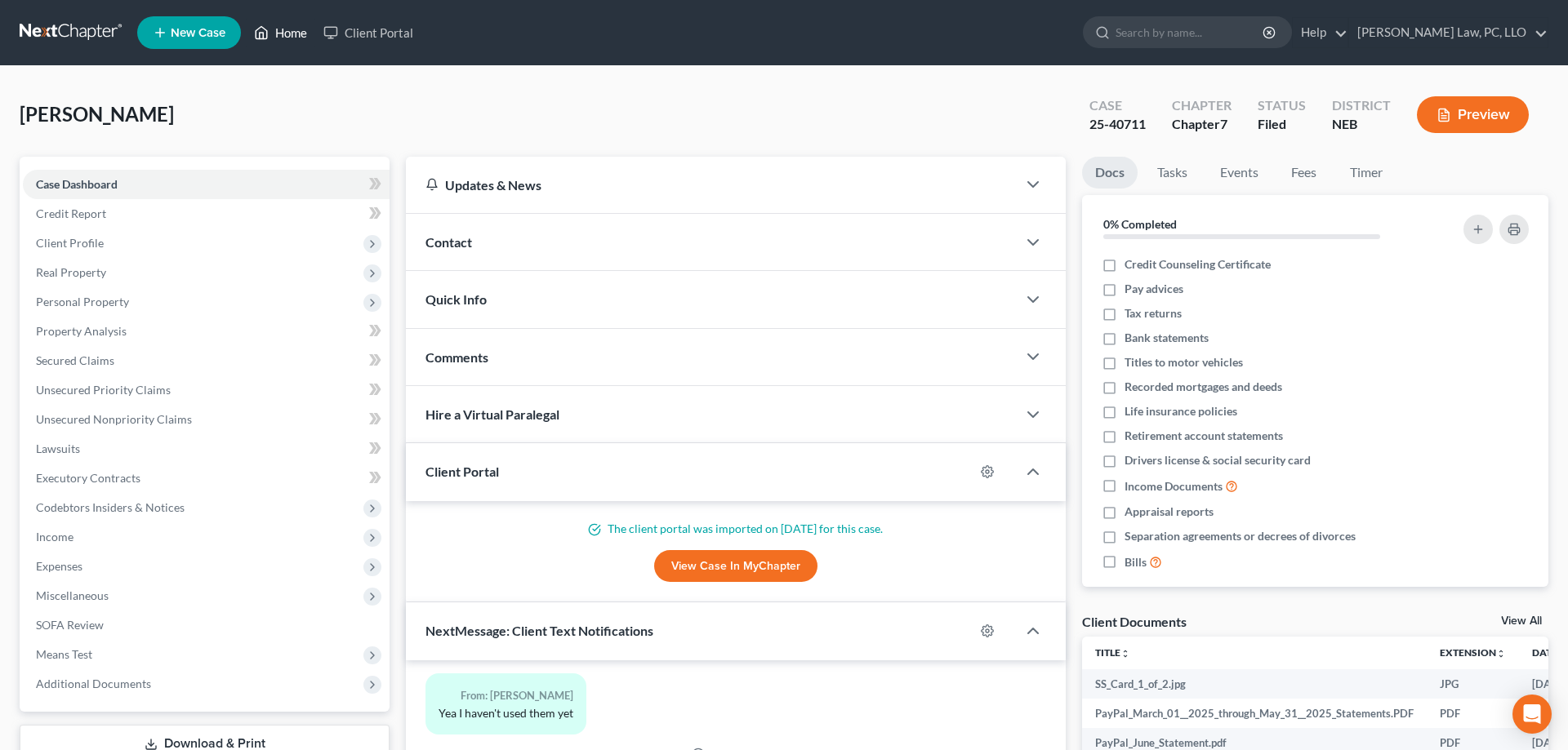
click at [274, 37] on link "Home" at bounding box center [281, 32] width 70 height 29
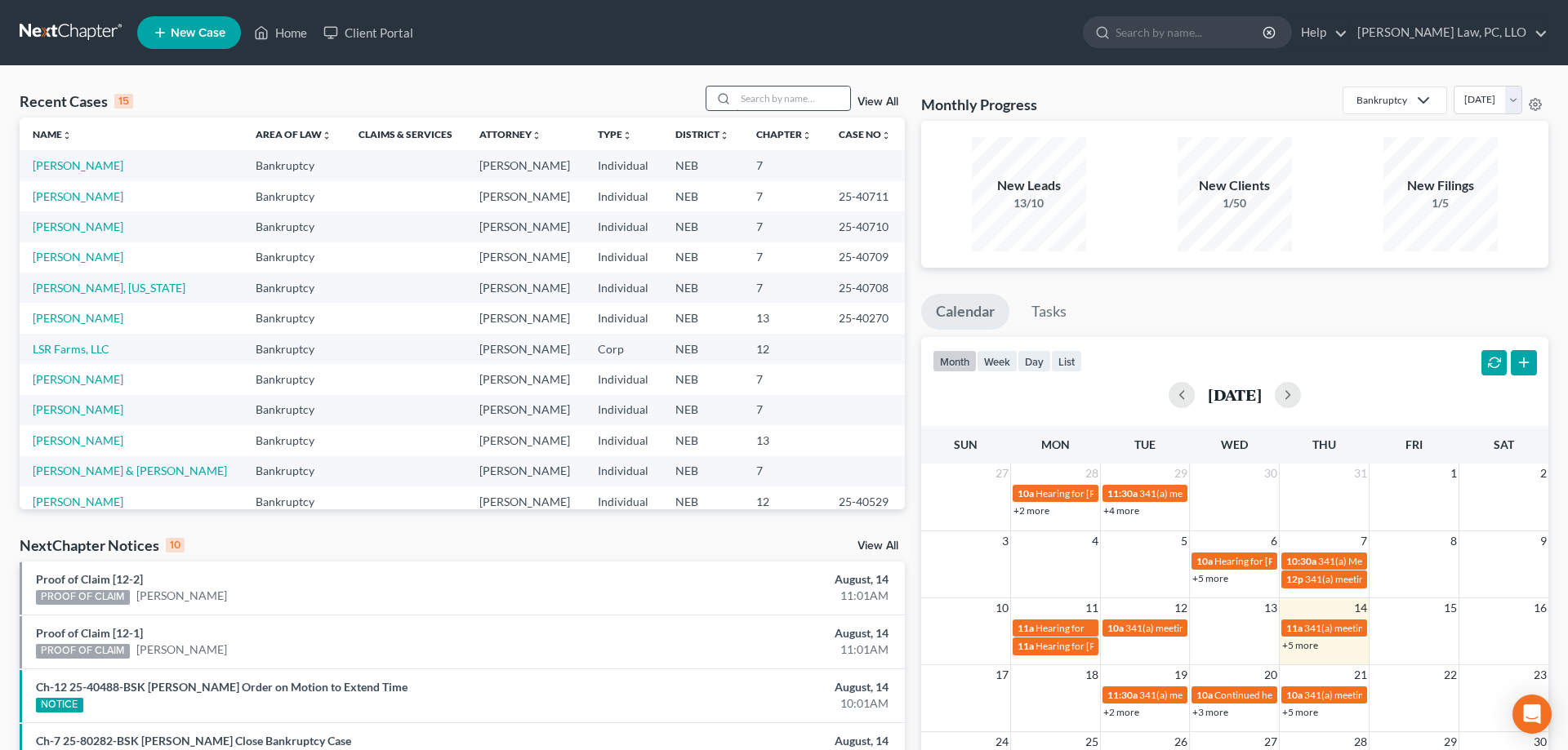
click at [762, 103] on input "search" at bounding box center [792, 98] width 114 height 24
type input "[PERSON_NAME]"
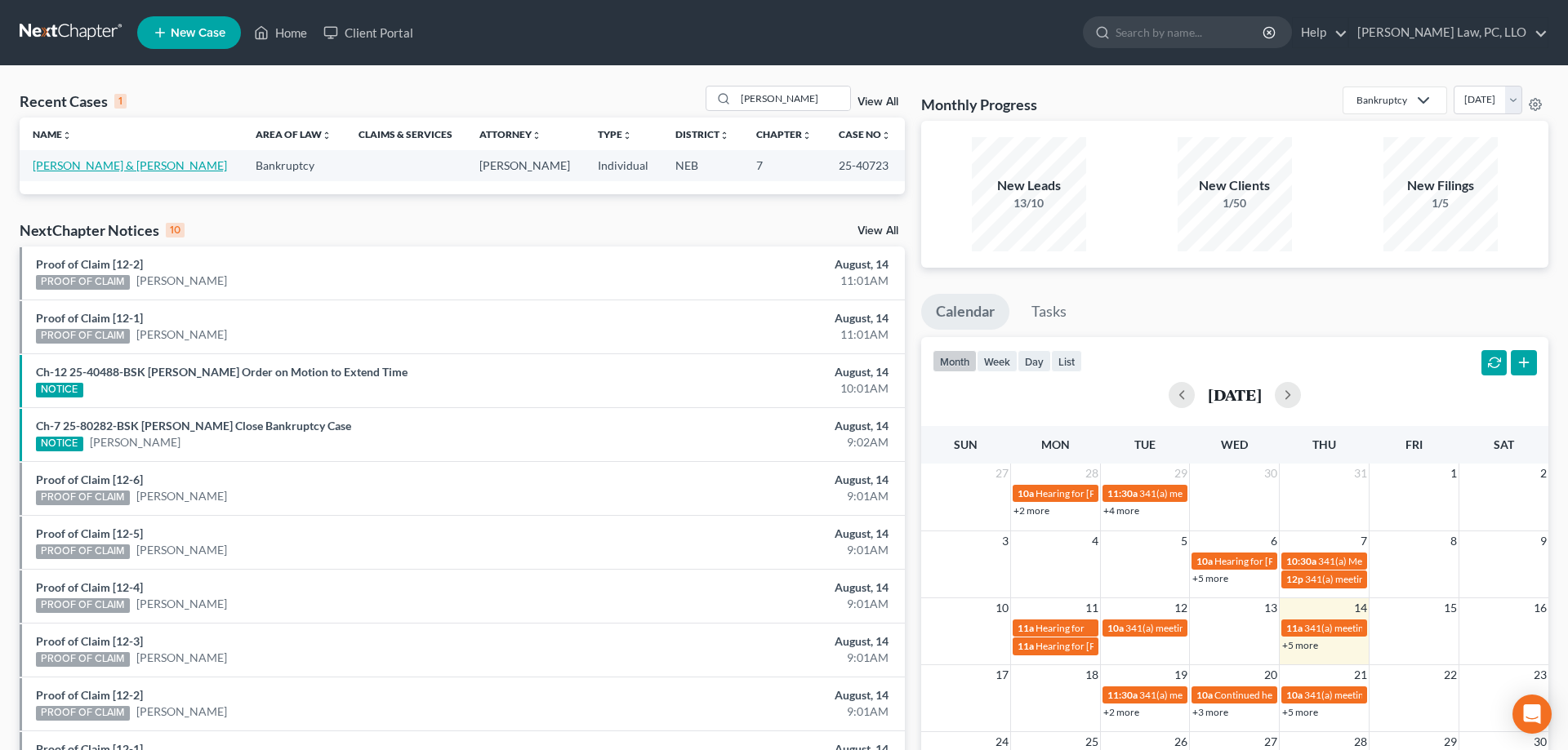
click at [45, 171] on link "[PERSON_NAME] & [PERSON_NAME]" at bounding box center [130, 165] width 194 height 14
